Goal: Use online tool/utility: Use online tool/utility

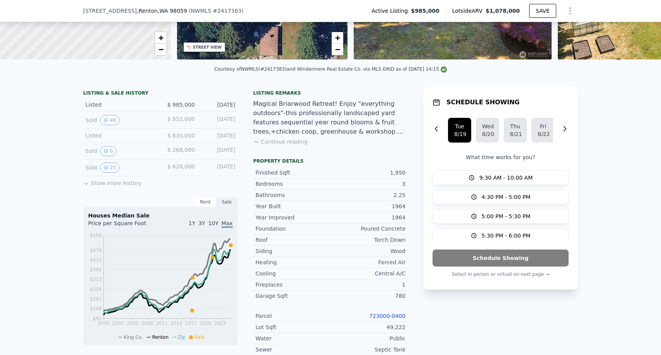
scroll to position [132, 0]
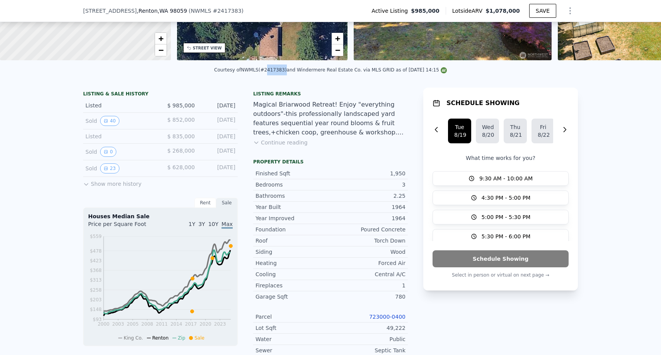
drag, startPoint x: 266, startPoint y: 68, endPoint x: 285, endPoint y: 68, distance: 18.6
click at [285, 68] on div "Courtesy of NWMLS (#2417383) and Windermere Real Estate Co. via MLS GRID as of …" at bounding box center [330, 69] width 233 height 5
copy div "2417383"
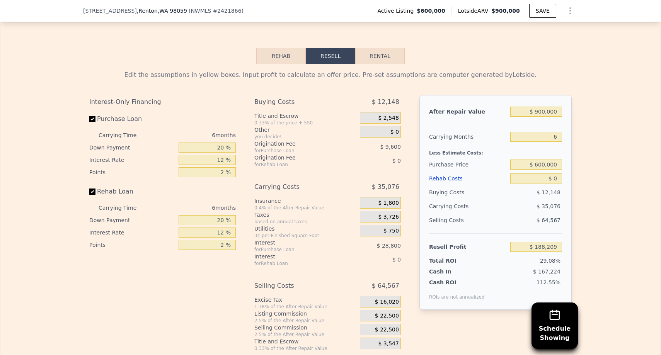
scroll to position [1170, 0]
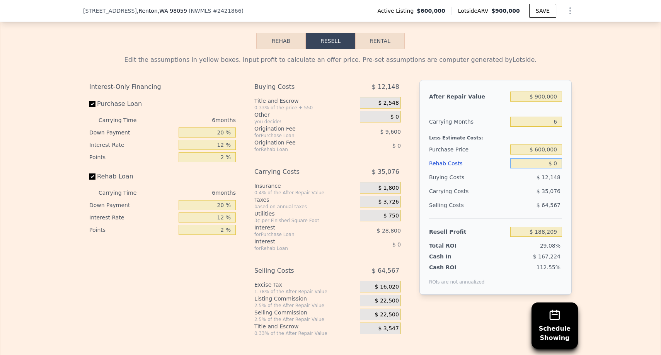
click at [554, 166] on input "$ 0" at bounding box center [537, 164] width 52 height 10
type input "$ 1"
type input "$ 188,208"
type input "$ 10"
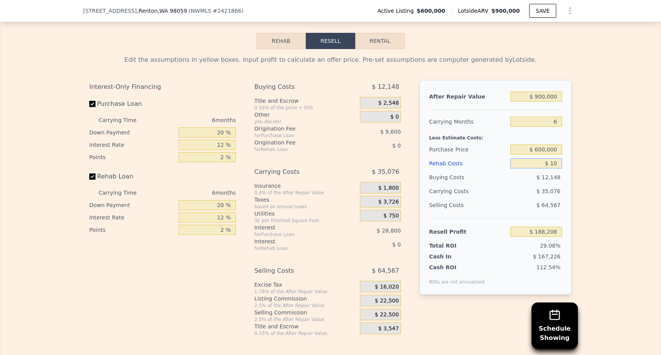
type input "$ 188,199"
type input "$ 100"
type input "$ 188,101"
type input "$ 1,000"
type input "$ 187,145"
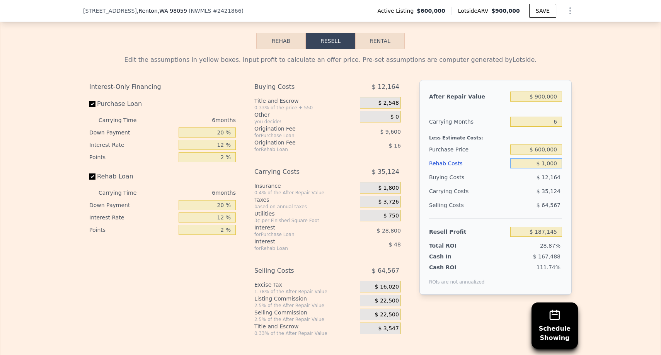
type input "$ 10,000"
type input "$ 177,569"
type input "$ 100,000"
type input "$ 81,809"
click at [583, 204] on div "Edit the assumptions in yellow boxes. Input profit to calculate an offer price.…" at bounding box center [330, 193] width 661 height 288
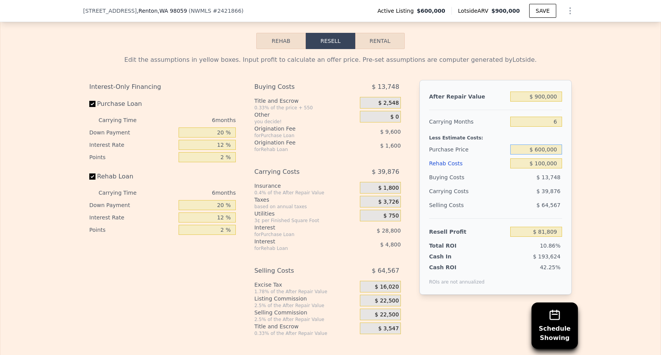
click at [544, 150] on input "$ 600,000" at bounding box center [537, 150] width 52 height 10
type input "$ 650,000"
type input "$ 28,442"
click at [584, 205] on div "Edit the assumptions in yellow boxes. Input profit to calculate an offer price.…" at bounding box center [330, 193] width 661 height 288
click at [543, 149] on input "$ 650,000" at bounding box center [537, 150] width 52 height 10
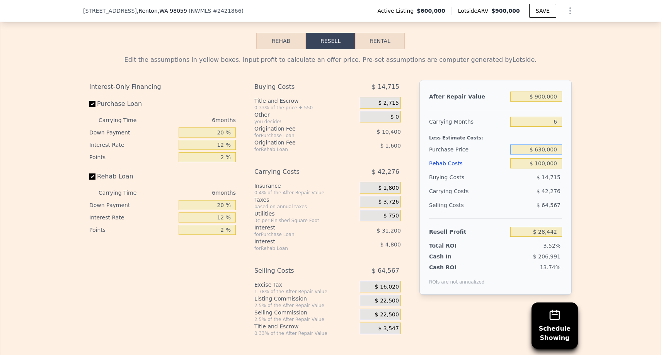
type input "$ 630,000"
click at [562, 207] on div "$ 64,567" at bounding box center [537, 205] width 52 height 14
type input "$ 49,789"
click at [544, 166] on input "$ 100,000" at bounding box center [537, 164] width 52 height 10
type input "$ 120,000"
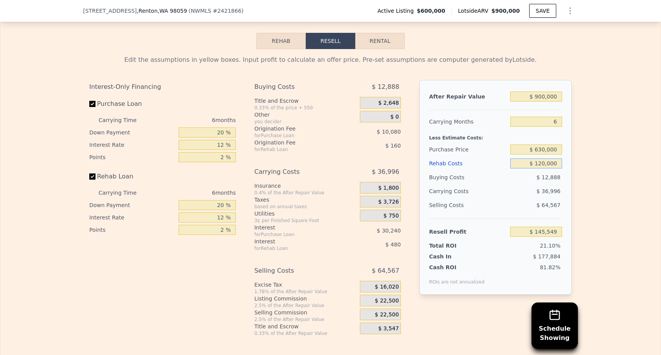
type input "$ 28,509"
type input "$ 120,000"
click at [568, 174] on div "After Repair Value $ 900,000 Carrying Months 6 Less Estimate Costs: Purchase Pr…" at bounding box center [496, 187] width 152 height 215
click at [541, 150] on input "$ 630,000" at bounding box center [537, 150] width 52 height 10
type input "$ 650,000"
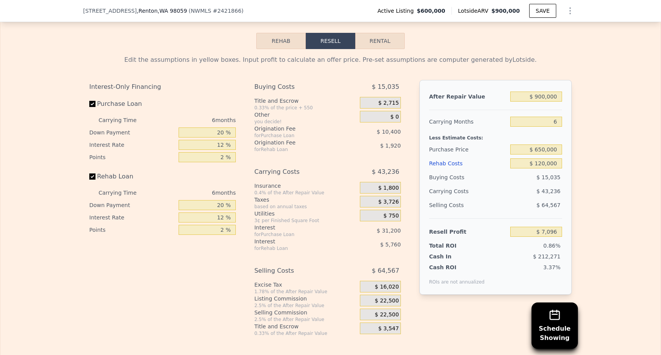
click at [567, 193] on div "After Repair Value $ 900,000 Carrying Months 6 Less Estimate Costs: Purchase Pr…" at bounding box center [496, 187] width 152 height 215
type input "$ 7,162"
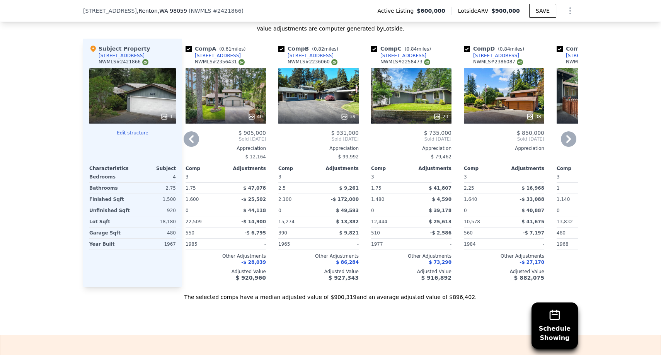
scroll to position [832, 0]
click at [135, 133] on button "Edit structure" at bounding box center [132, 133] width 87 height 6
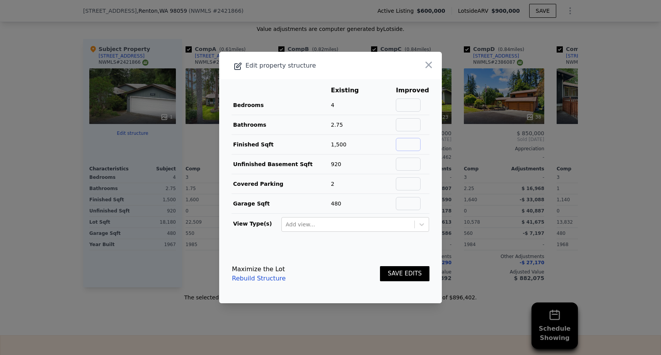
click at [418, 147] on input "text" at bounding box center [408, 144] width 25 height 13
type input "2420"
click at [413, 166] on input "text" at bounding box center [408, 164] width 25 height 13
type input "-"
type input "0"
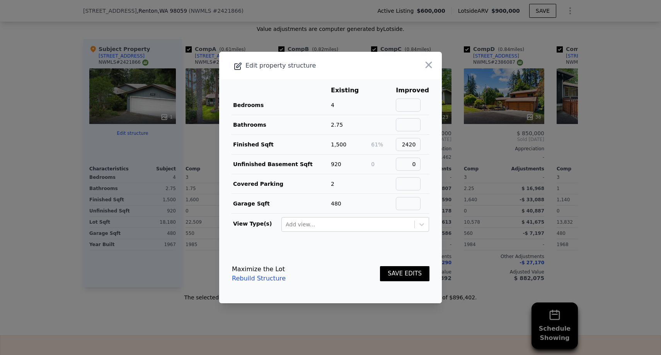
click at [396, 276] on button "SAVE EDITS" at bounding box center [405, 273] width 50 height 15
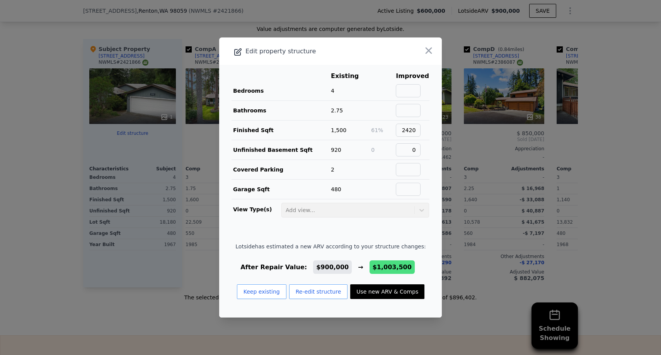
click at [383, 295] on button "Use new ARV & Comps" at bounding box center [387, 292] width 74 height 15
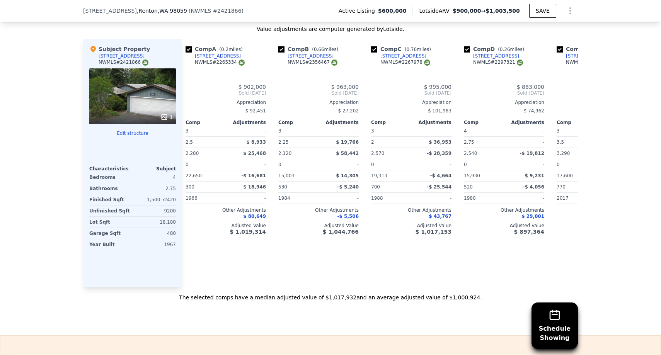
type input "$ 1,003,500"
type input "1.75"
type input "3.5"
type input "1730"
type input "3290"
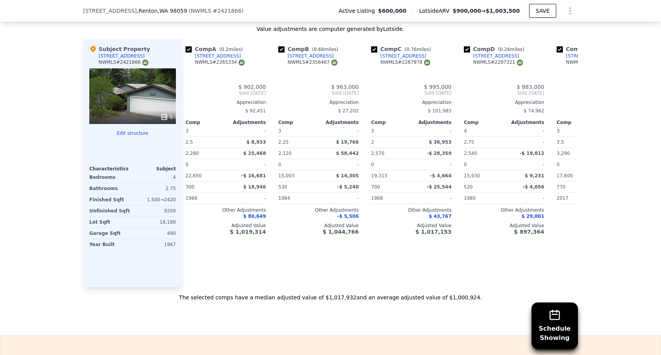
type input "11050"
type input "32681"
type input "$ 103,092"
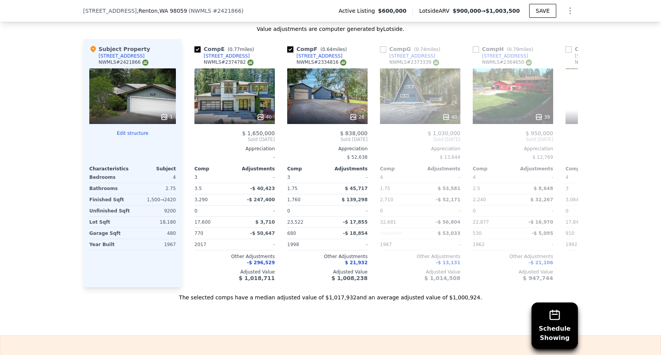
scroll to position [0, 370]
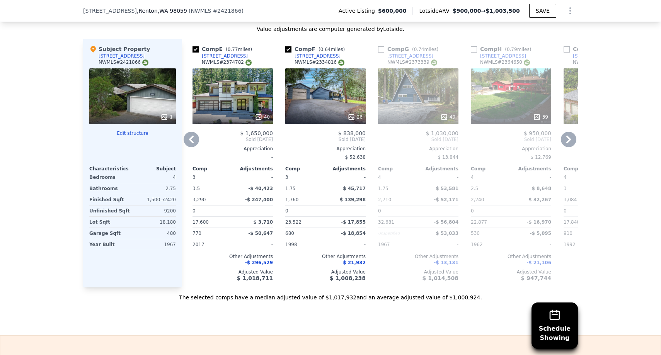
click at [244, 110] on div at bounding box center [233, 117] width 80 height 14
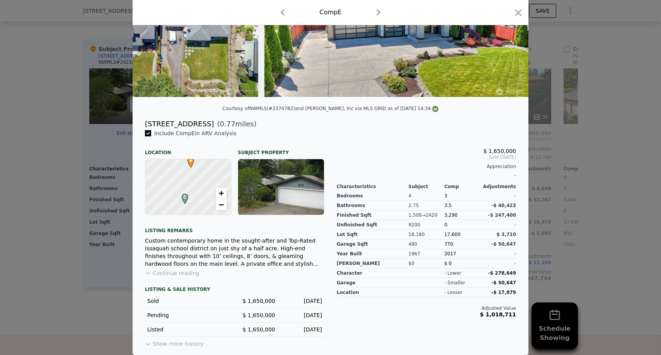
scroll to position [101, 0]
drag, startPoint x: 277, startPoint y: 109, endPoint x: 297, endPoint y: 109, distance: 20.1
click at [297, 109] on div "Courtesy of NWMLS (#2374782) and John L. Scott, Inc via MLS GRID as of 08/18/20…" at bounding box center [331, 108] width 216 height 5
copy div "2374782)"
click at [519, 8] on icon "button" at bounding box center [518, 12] width 11 height 11
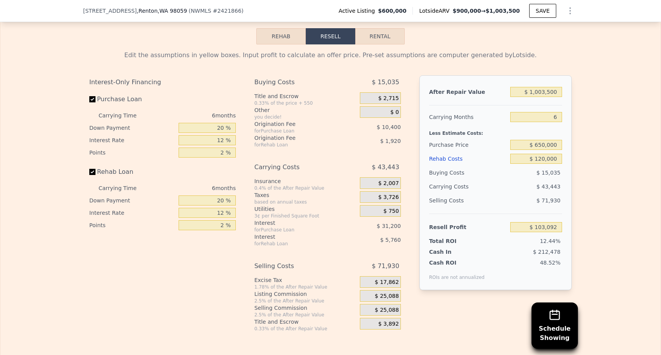
scroll to position [1169, 0]
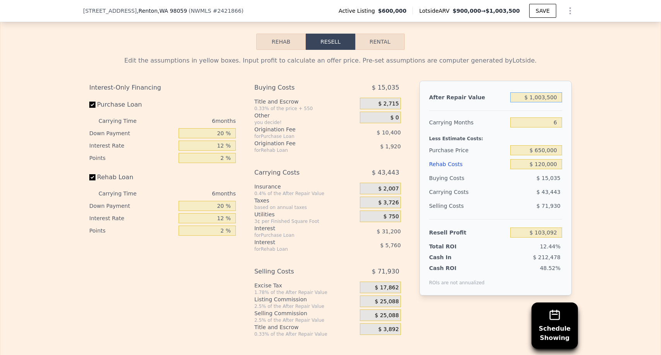
drag, startPoint x: 532, startPoint y: 97, endPoint x: 621, endPoint y: 106, distance: 89.9
click at [621, 106] on div "Edit the assumptions in yellow boxes. Input profit to calculate an offer price.…" at bounding box center [330, 194] width 661 height 288
type input "$ 9"
type input "-$ 827,012"
type input "$ 97"
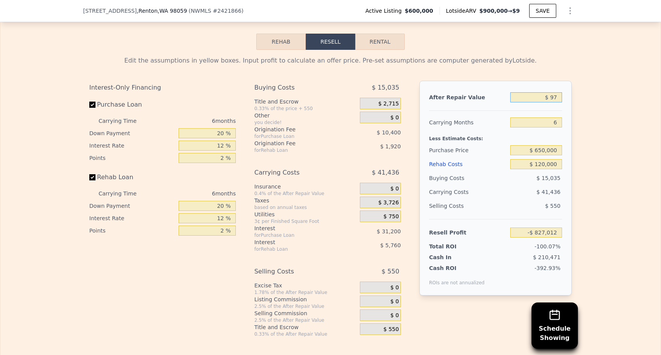
type input "-$ 826,930"
type input "$ 975"
type input "-$ 826,116"
type input "$ 9,750"
type input "-$ 817,985"
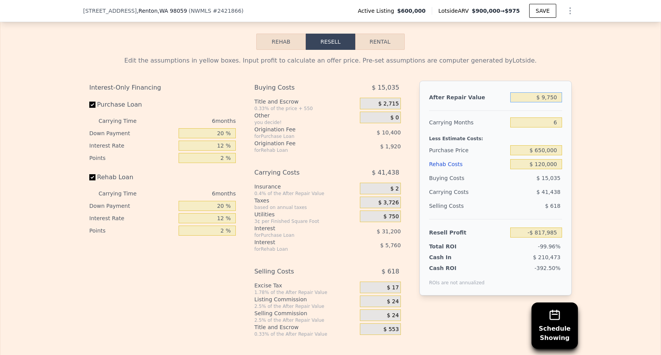
type input "$ 97,500"
type input "-$ 736,653"
type input "$ 975,000"
type input "$ 76,677"
click at [598, 168] on div "Edit the assumptions in yellow boxes. Input profit to calculate an offer price.…" at bounding box center [330, 194] width 661 height 288
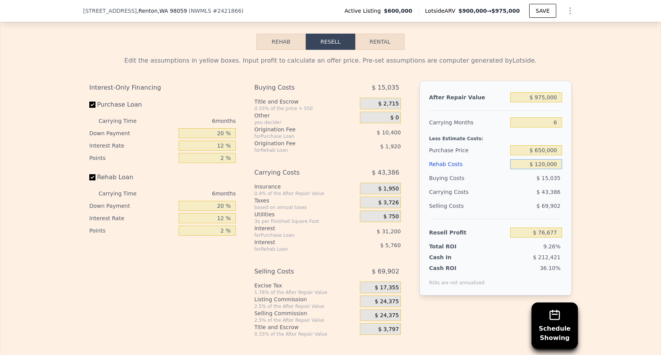
click at [543, 163] on input "$ 120,000" at bounding box center [537, 164] width 52 height 10
type input "$ 150,000"
type input "$ 44,757"
click at [584, 201] on div "Edit the assumptions in yellow boxes. Input profit to calculate an offer price.…" at bounding box center [330, 194] width 661 height 288
click at [543, 164] on input "$ 150,000" at bounding box center [537, 164] width 52 height 10
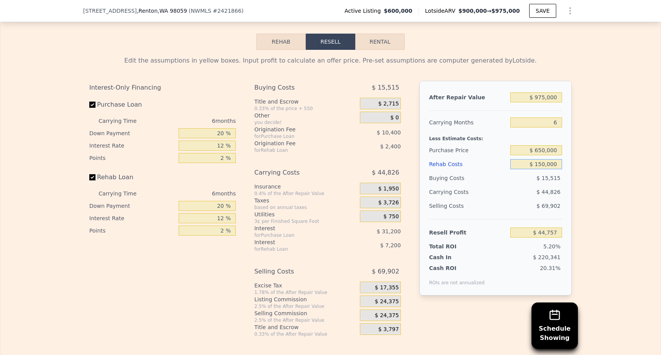
type input "$ 10,000"
type input "$ 193,717"
type input "$ 130,000"
type input "$ 66,037"
type input "$ 130,000"
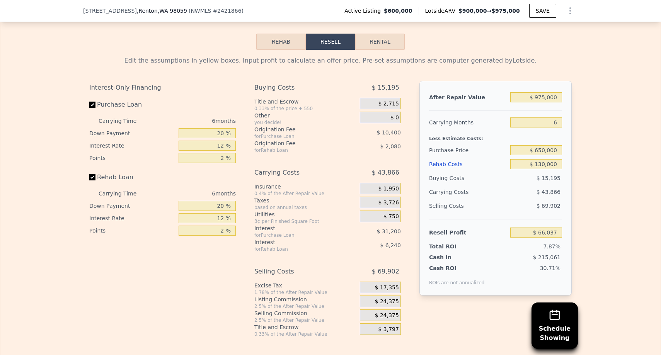
click at [585, 196] on div "Edit the assumptions in yellow boxes. Input profit to calculate an offer price.…" at bounding box center [330, 194] width 661 height 288
click at [544, 152] on input "$ 650,000" at bounding box center [537, 150] width 52 height 10
type input "$ 700,000"
type input "$ 12,671"
click at [622, 243] on div "Edit the assumptions in yellow boxes. Input profit to calculate an offer price.…" at bounding box center [330, 194] width 661 height 288
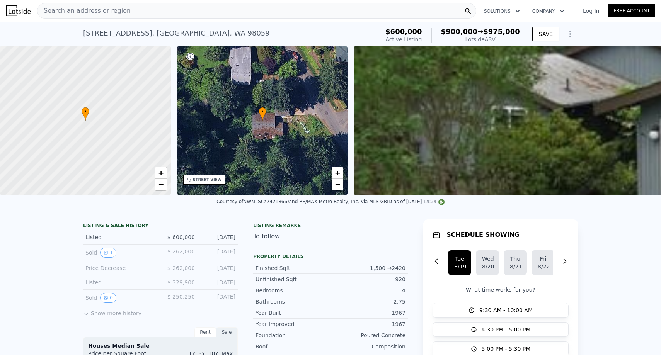
scroll to position [0, 0]
